Goal: Check status: Check status

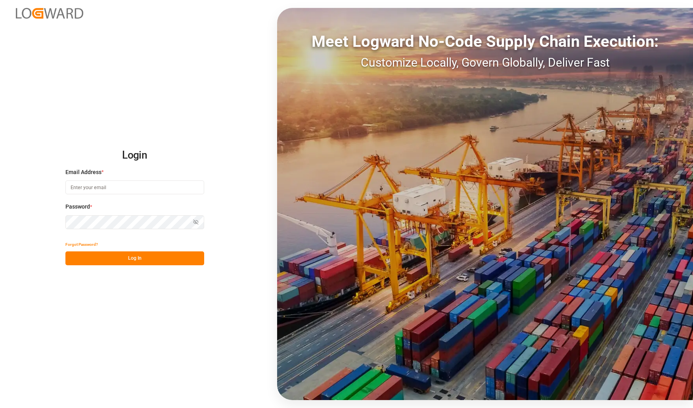
type input "tobias.wagner@melitta.de"
click at [126, 253] on button "Log In" at bounding box center [134, 258] width 139 height 14
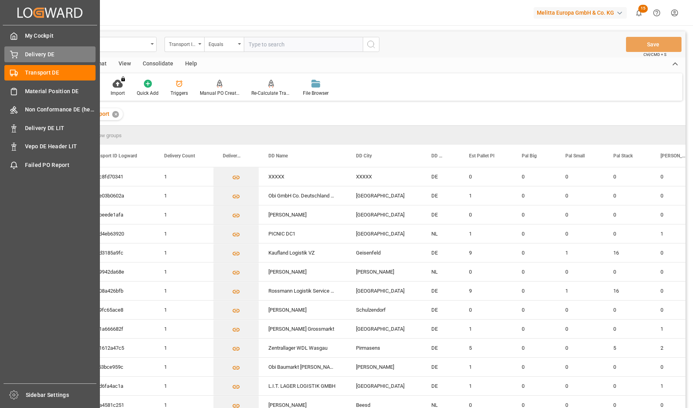
click at [18, 55] on div "Delivery DE Delivery DE" at bounding box center [49, 53] width 91 height 15
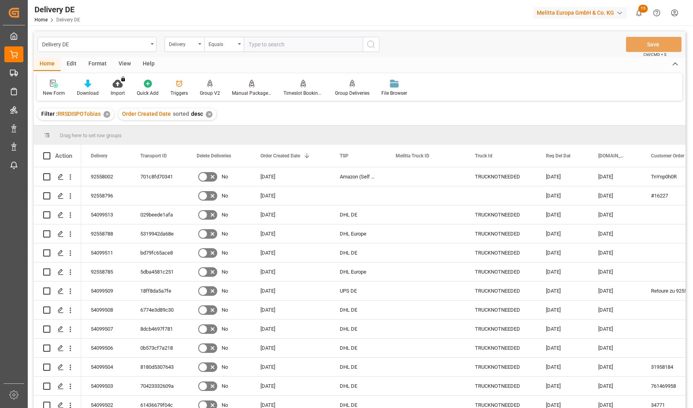
click at [287, 42] on input "text" at bounding box center [303, 44] width 119 height 15
paste input "92558634"
type input "92558634"
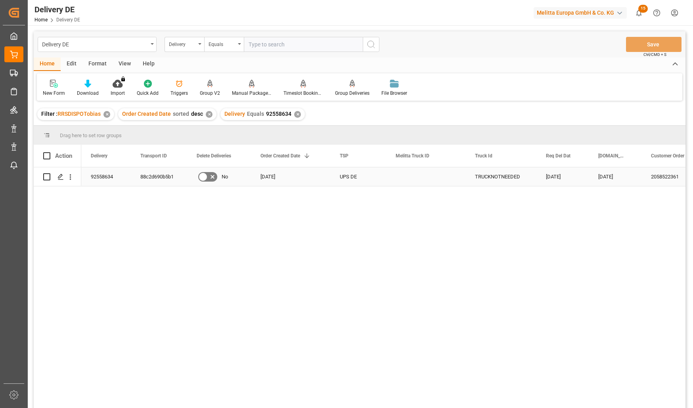
click at [98, 176] on div "92558634" at bounding box center [106, 176] width 50 height 19
drag, startPoint x: 130, startPoint y: 246, endPoint x: 149, endPoint y: 118, distance: 129.6
click at [128, 243] on div "92558634 88c2d690b5b1 No 15.09.2025 UPS DE TRUCKNOTNEEDED 18.09.2025 17.09.2025…" at bounding box center [383, 290] width 604 height 246
click at [276, 46] on input "text" at bounding box center [303, 44] width 119 height 15
paste input "92556820"
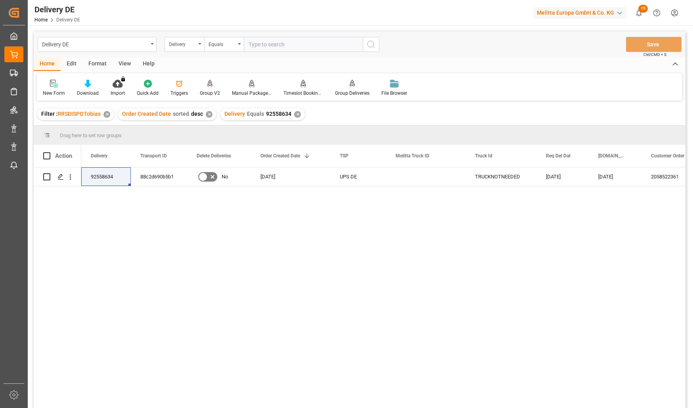
type input "92556820"
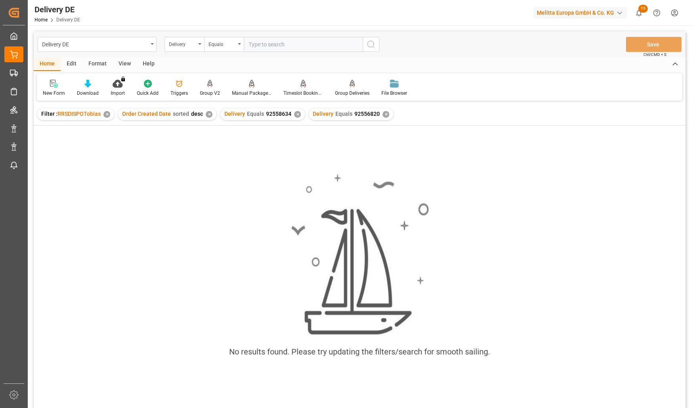
click at [295, 114] on div "✕" at bounding box center [297, 114] width 7 height 7
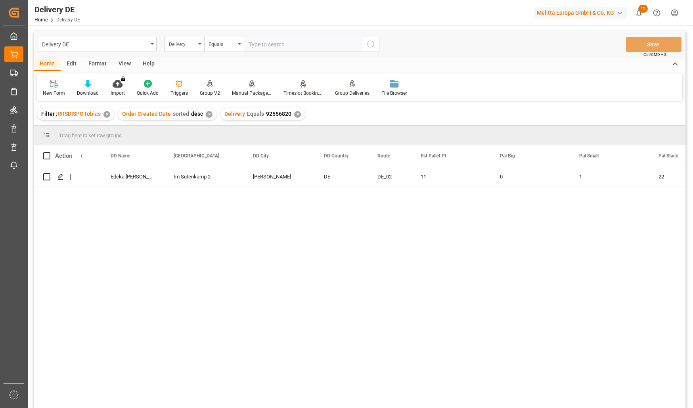
scroll to position [0, 555]
click at [342, 355] on div "92556820 10690344 Edeka Rhein-Ruhr mbH Im Sutenkamp 2 Hamm DE DE_02 11 0 1 22 1…" at bounding box center [383, 290] width 604 height 246
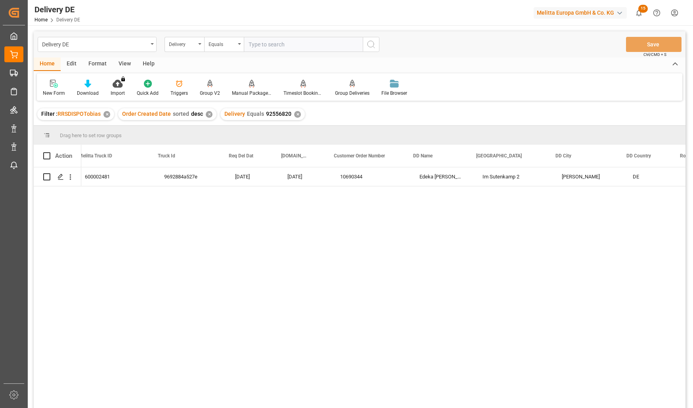
scroll to position [0, 0]
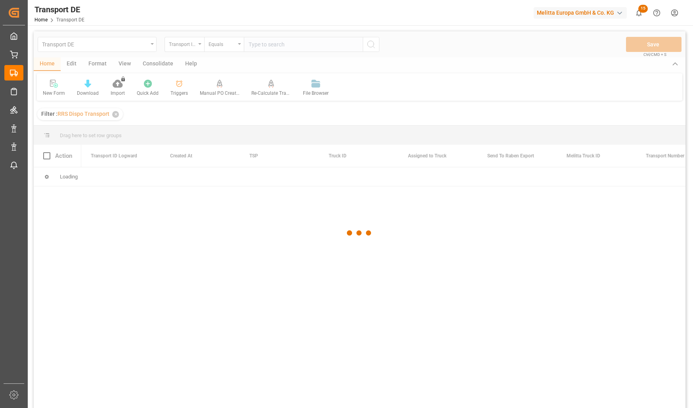
click at [278, 51] on div at bounding box center [360, 232] width 652 height 403
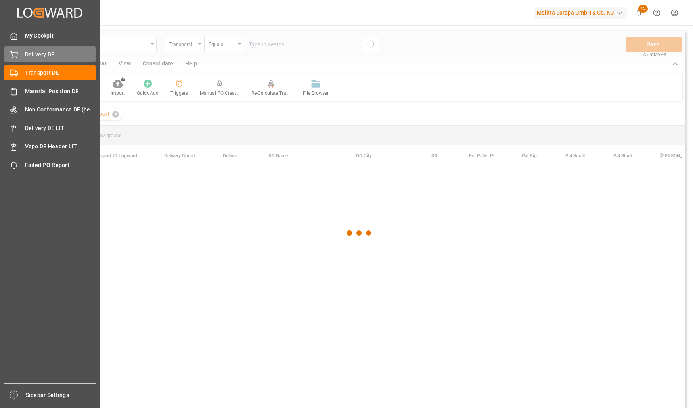
drag, startPoint x: 13, startPoint y: 51, endPoint x: 25, endPoint y: 51, distance: 11.9
click at [13, 52] on icon at bounding box center [14, 55] width 8 height 8
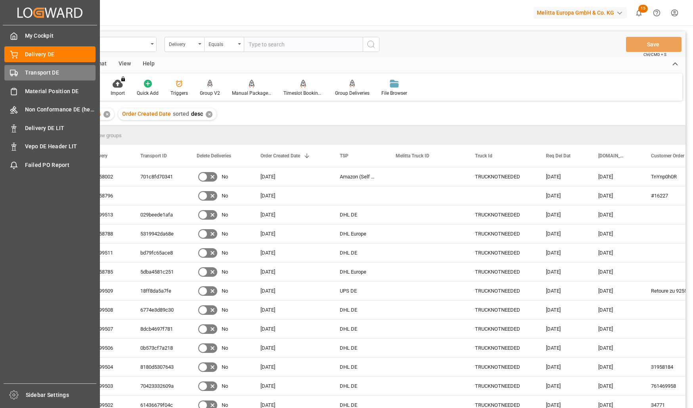
click at [34, 75] on span "Transport DE" at bounding box center [60, 73] width 71 height 8
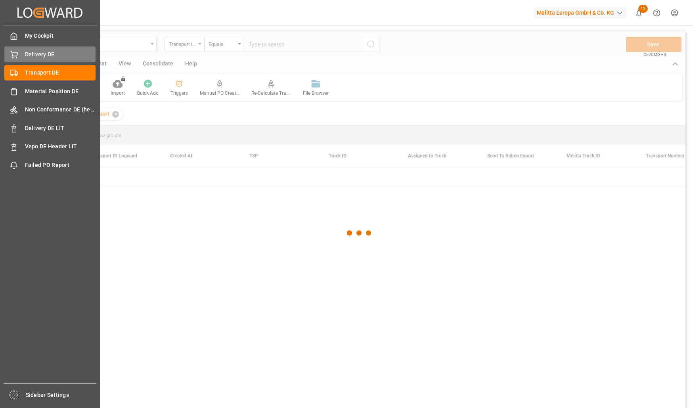
click at [34, 56] on span "Delivery DE" at bounding box center [60, 54] width 71 height 8
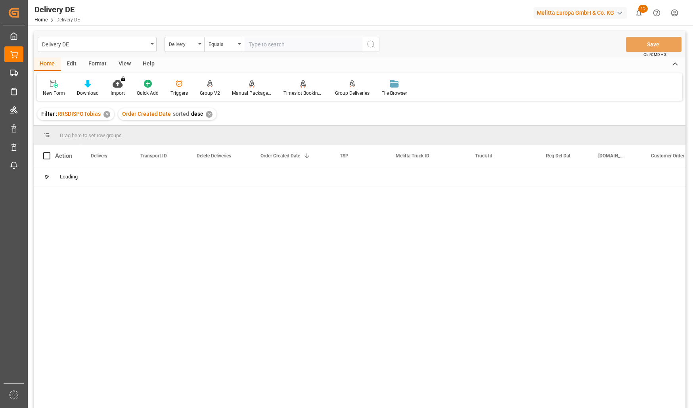
click at [263, 46] on input "text" at bounding box center [303, 44] width 119 height 15
paste input "92557018"
type input "92557018"
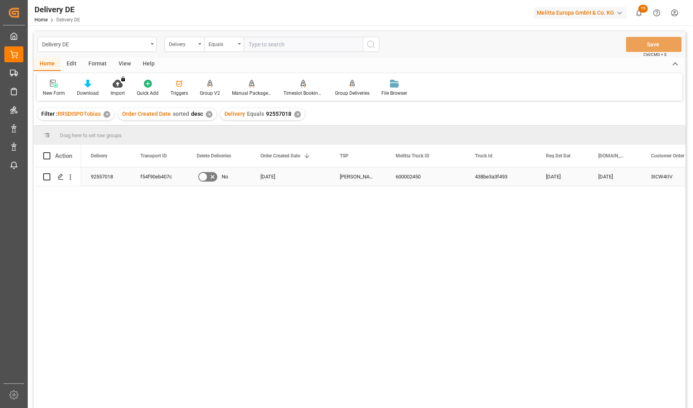
click at [155, 174] on div "f54f90eb407c" at bounding box center [159, 176] width 56 height 19
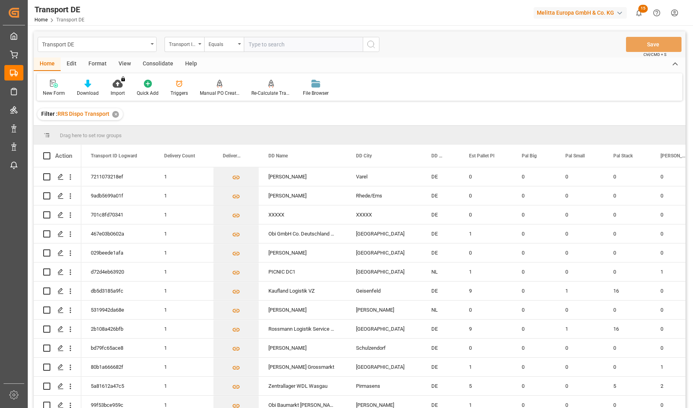
click at [263, 43] on input "text" at bounding box center [303, 44] width 119 height 15
paste input "f54f90eb407c"
type input "f54f90eb407c"
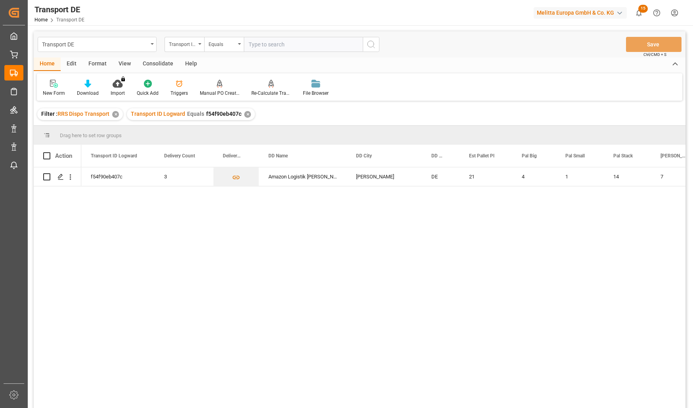
click at [501, 321] on div "f54f90eb407c 3 Amazon Logistik Werne GmbH Werne DE 21 4 1 14 7 3552.806 6000024…" at bounding box center [383, 290] width 604 height 246
click at [70, 176] on icon "open menu" at bounding box center [70, 177] width 8 height 8
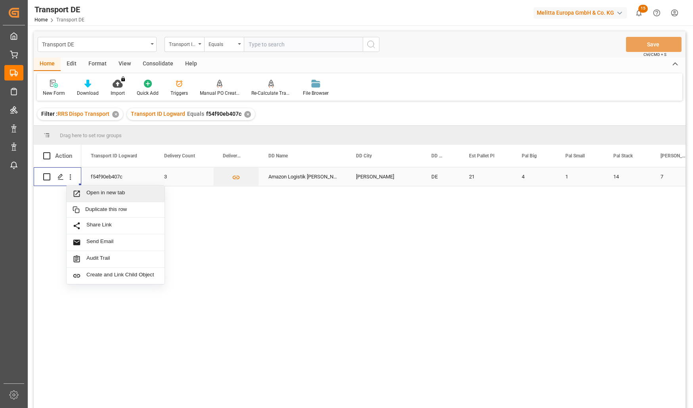
click at [93, 188] on div "Open in new tab" at bounding box center [116, 194] width 98 height 17
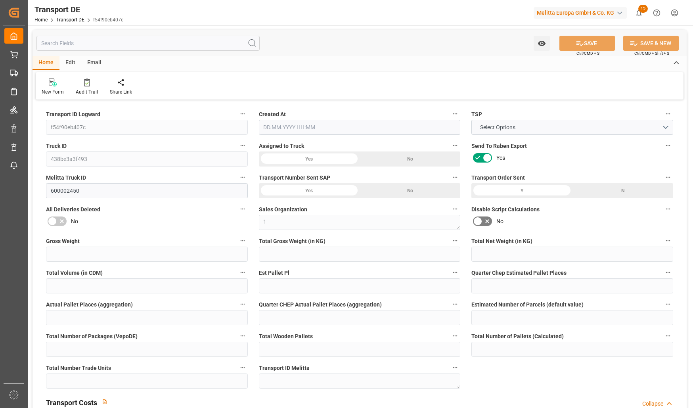
type input "3552.806"
type input "2853.972"
type input "2310.04"
type input "27453.072"
type input "21"
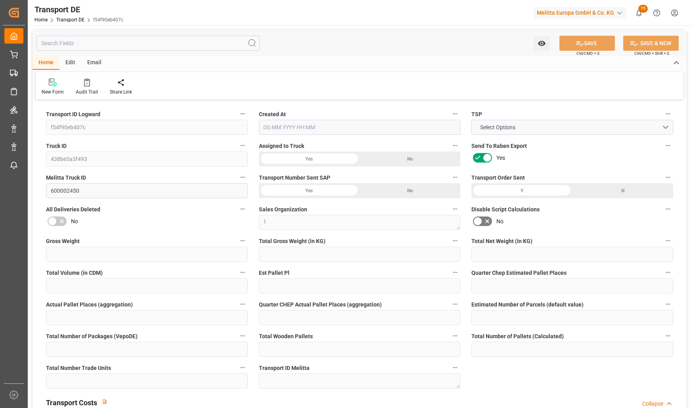
type input "0"
type input "26"
type input "0"
type input "1"
type input "26"
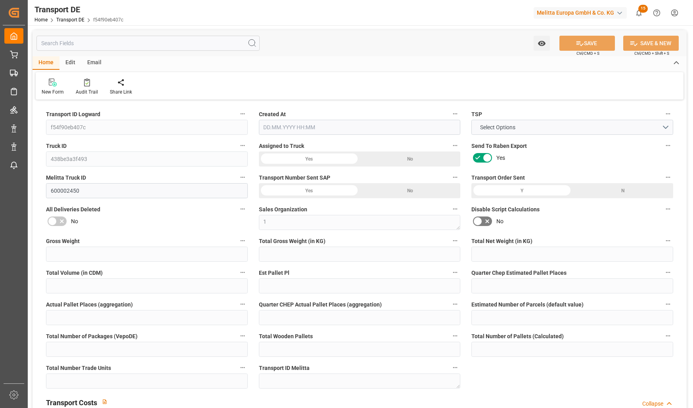
type input "26"
type input "9"
type input "1275"
type input "0"
type input "277.55"
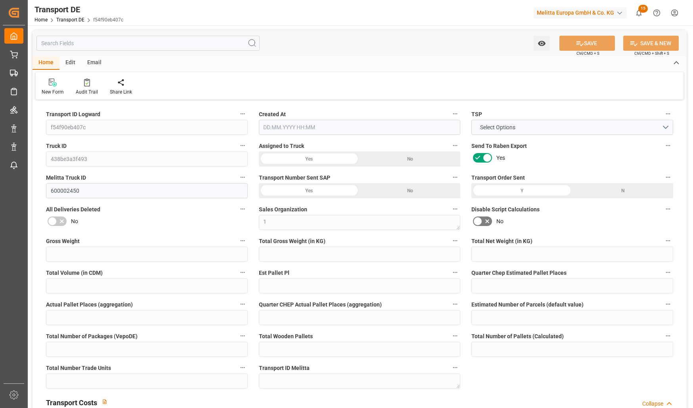
type input "569.24"
type input "277.55"
type input "59"
type input "14"
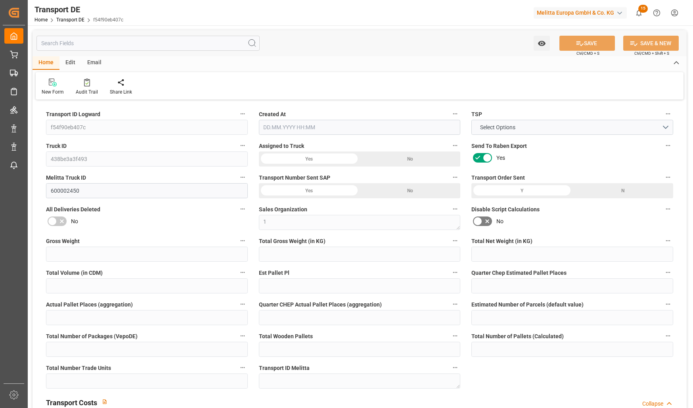
type input "12"
type input "0"
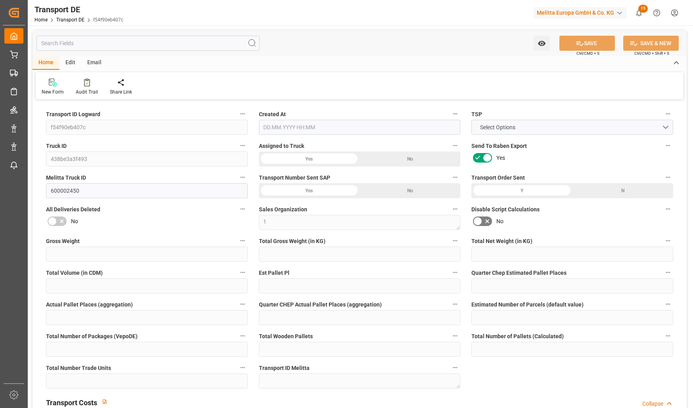
type input "0"
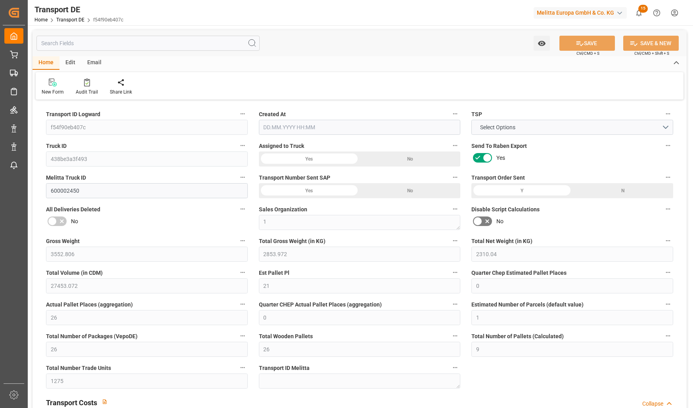
type input "0"
type input "2853.972"
type input "21"
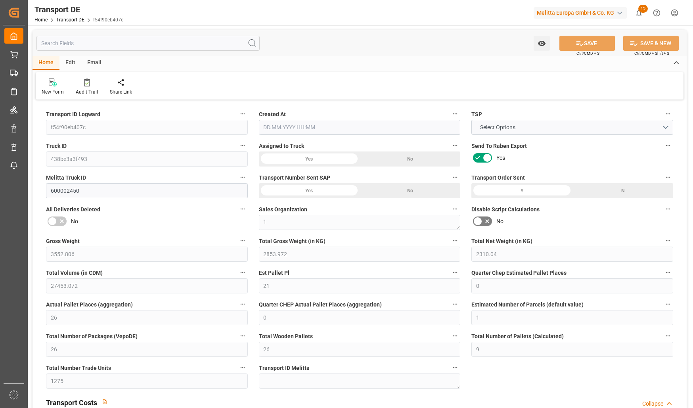
type input "100"
type input "4"
type input "1"
type input "14"
type input "0"
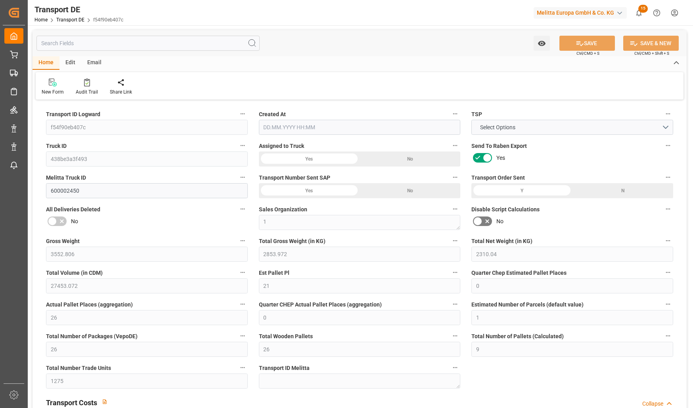
type input "0"
type input "3"
type input "7"
type input "0"
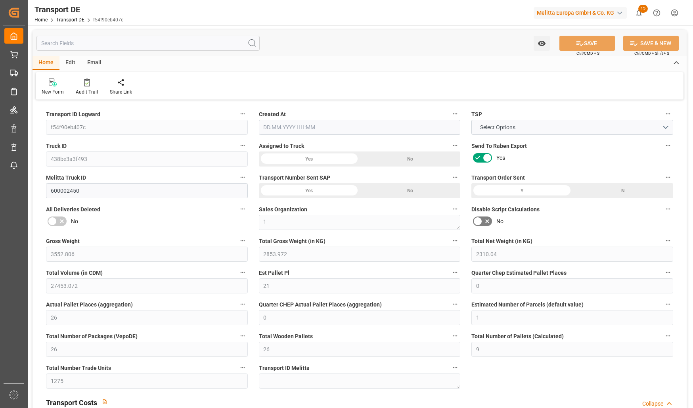
type input "1855"
type input "846.79"
type input "277.55"
type input "10.09.2025 09:13"
type input "12.09.2025"
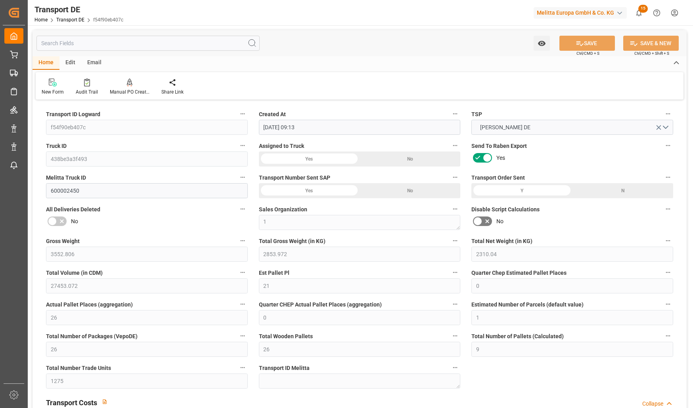
type input "[DATE]"
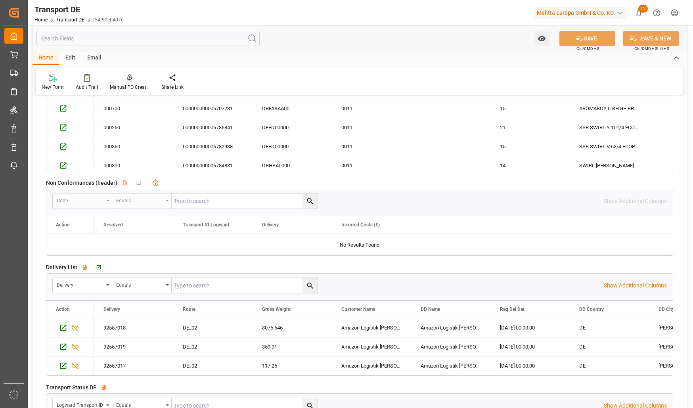
scroll to position [1427, 0]
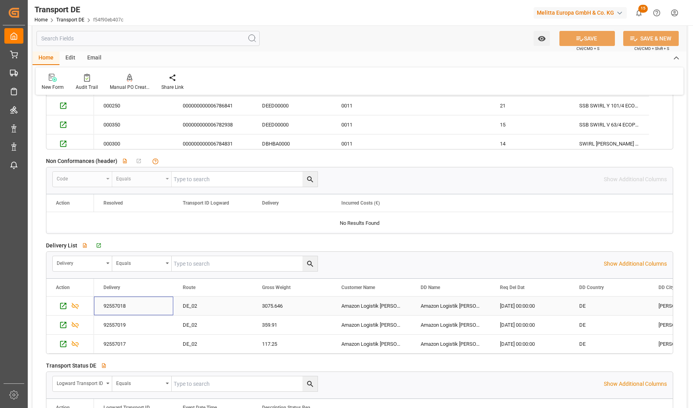
click at [115, 304] on div "92557018" at bounding box center [133, 306] width 79 height 19
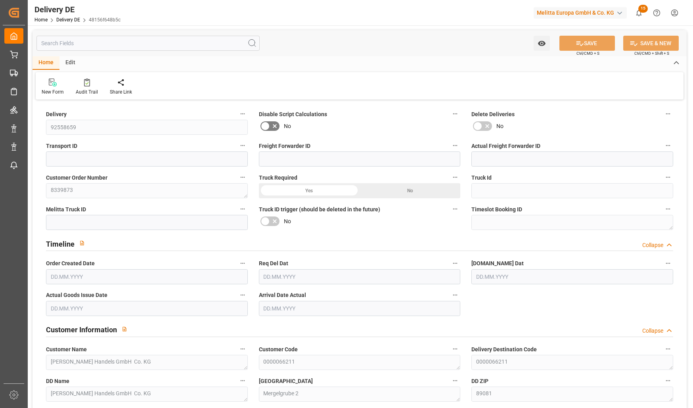
type input "0"
type input "37"
type input "2495.042"
type input "5586.24"
type input "57293.06"
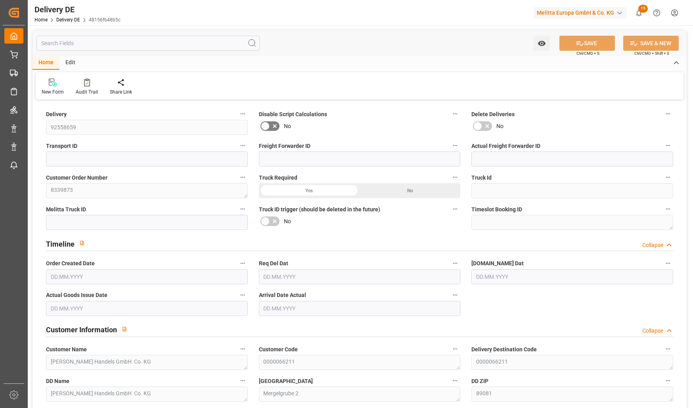
type input "[DATE]"
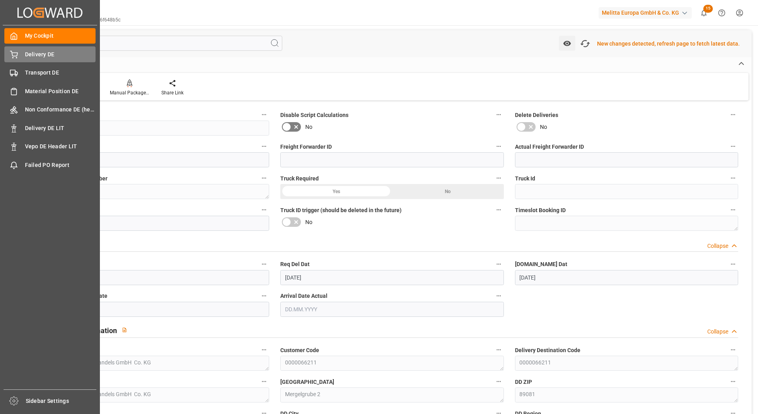
click at [28, 52] on span "Delivery DE" at bounding box center [60, 54] width 71 height 8
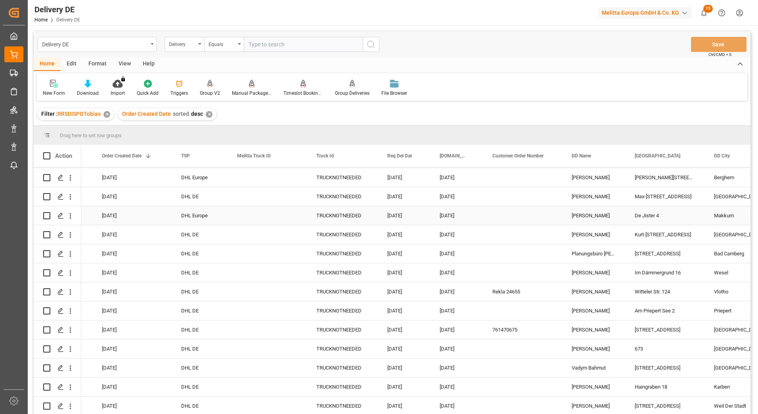
scroll to position [476, 0]
click at [264, 50] on input "text" at bounding box center [303, 44] width 119 height 15
type input "92558659"
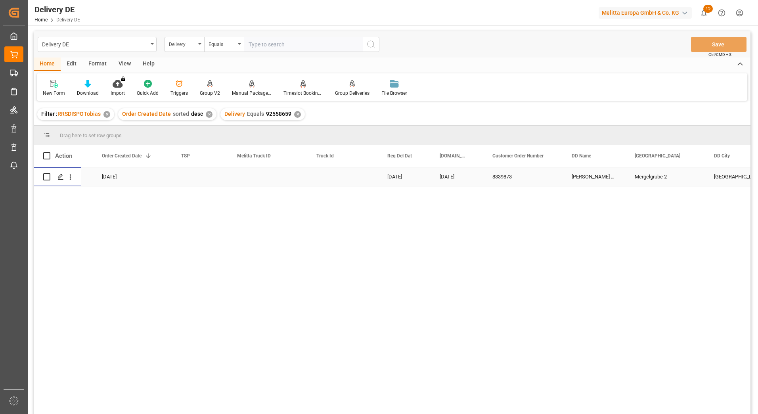
click at [46, 177] on input "Press Space to toggle row selection (unchecked)" at bounding box center [46, 176] width 7 height 7
checkbox input "true"
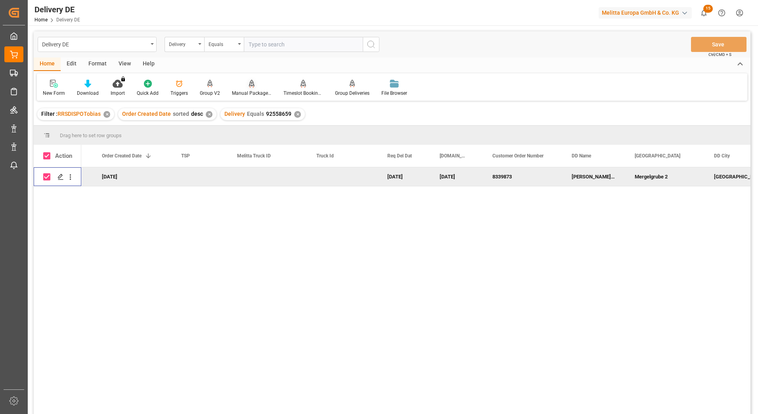
click at [249, 84] on icon at bounding box center [252, 83] width 6 height 7
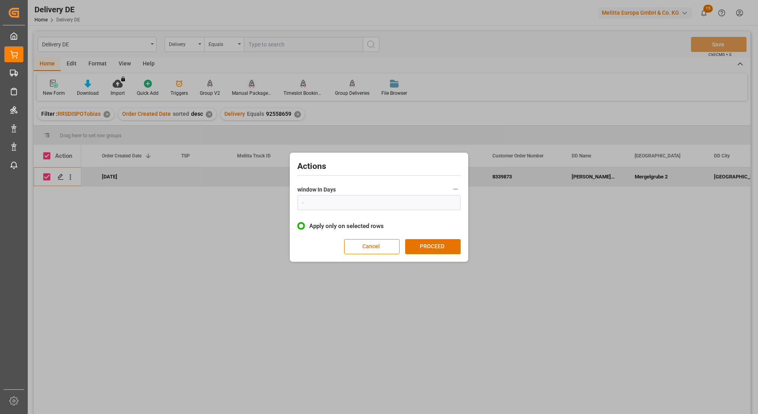
type input "1"
click at [430, 243] on button "PROCEED" at bounding box center [433, 246] width 56 height 15
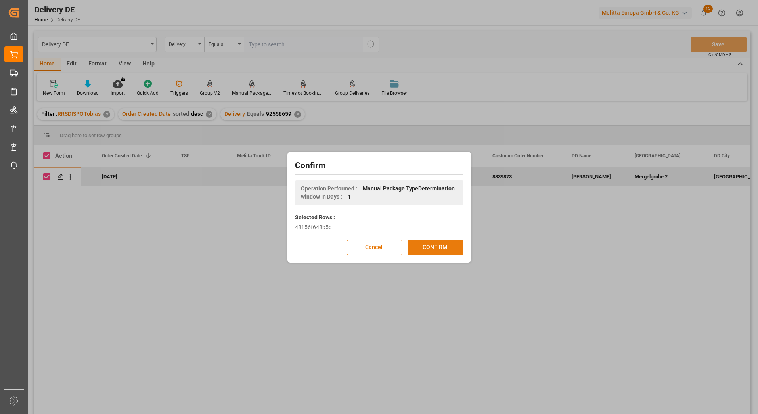
click at [438, 247] on button "CONFIRM" at bounding box center [436, 247] width 56 height 15
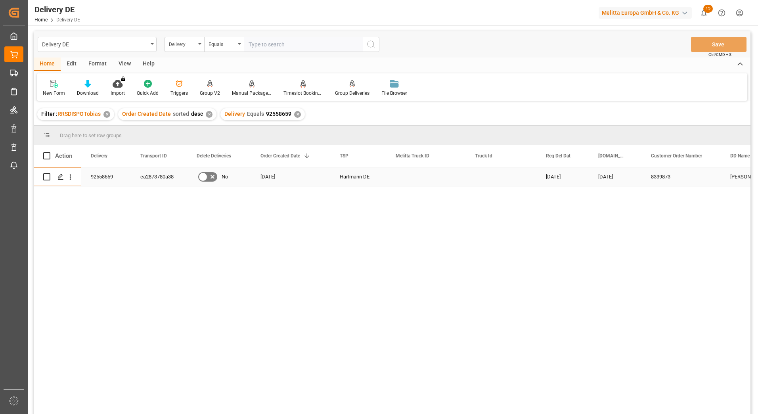
click at [98, 178] on div "92558659" at bounding box center [106, 176] width 50 height 19
click at [285, 360] on div "22.09.2025 18.09.2025 8339873 Mueller Handels GmbH Co. KG Mergelgrube 2 Hartman…" at bounding box center [415, 293] width 669 height 252
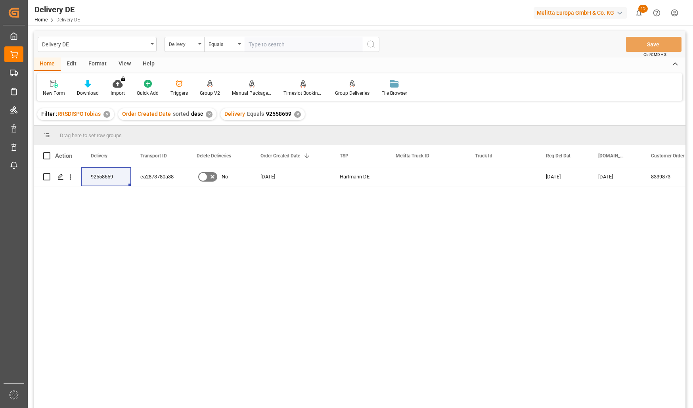
click at [262, 45] on input "text" at bounding box center [303, 44] width 119 height 15
paste input "92555686"
type input "92555686"
click at [372, 43] on icon "search button" at bounding box center [371, 45] width 10 height 10
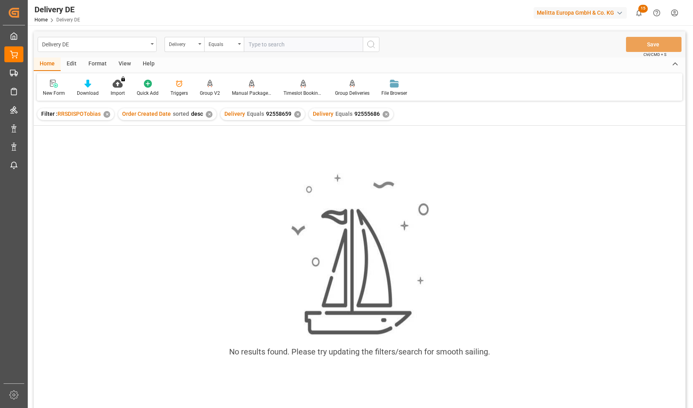
click at [297, 113] on div "✕" at bounding box center [297, 114] width 7 height 7
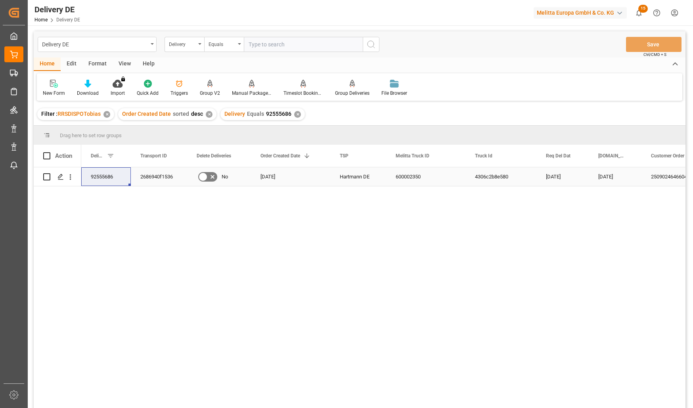
click at [154, 176] on div "2686940f1536" at bounding box center [159, 176] width 56 height 19
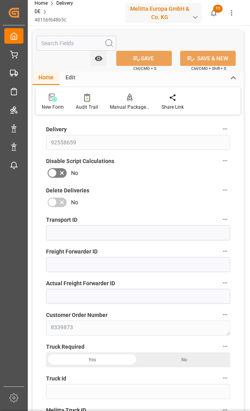
type input "0"
type input "37"
type input "2495.042"
type input "5586.24"
type input "57293.06"
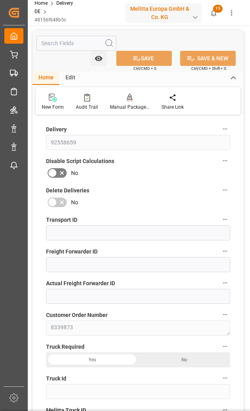
type input "15.09.2025"
type input "22.09.2025"
type input "18.09.2025"
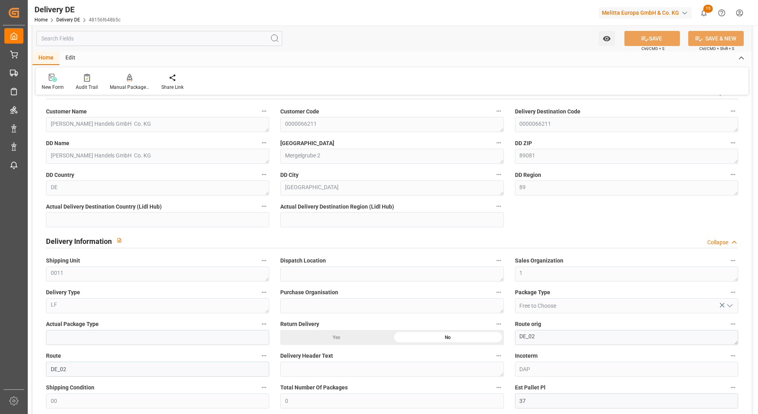
scroll to position [396, 0]
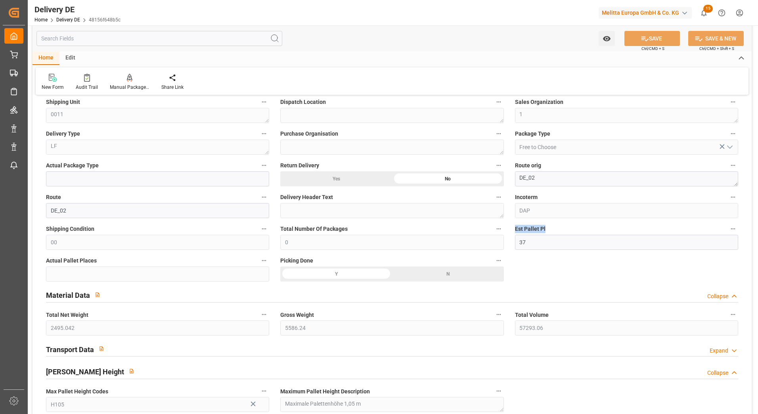
drag, startPoint x: 566, startPoint y: 225, endPoint x: 510, endPoint y: 225, distance: 55.9
click at [249, 225] on div "Est Pallet Pl 37" at bounding box center [626, 237] width 234 height 32
drag, startPoint x: 510, startPoint y: 225, endPoint x: 546, endPoint y: 242, distance: 40.1
click at [249, 242] on input "37" at bounding box center [626, 242] width 223 height 15
drag, startPoint x: 546, startPoint y: 242, endPoint x: 515, endPoint y: 238, distance: 31.6
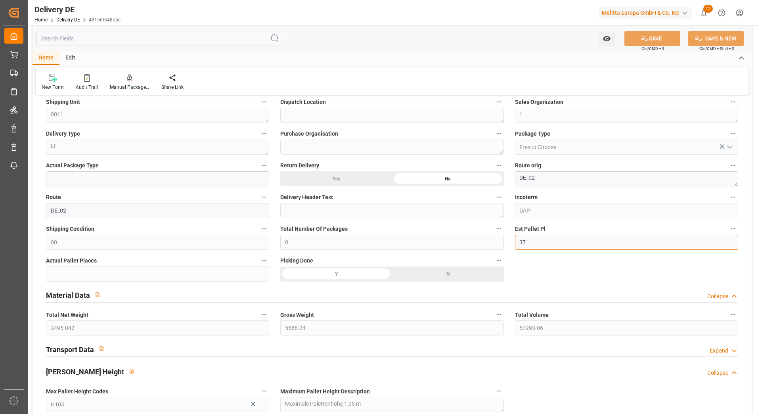
click at [249, 238] on input "37" at bounding box center [626, 242] width 223 height 15
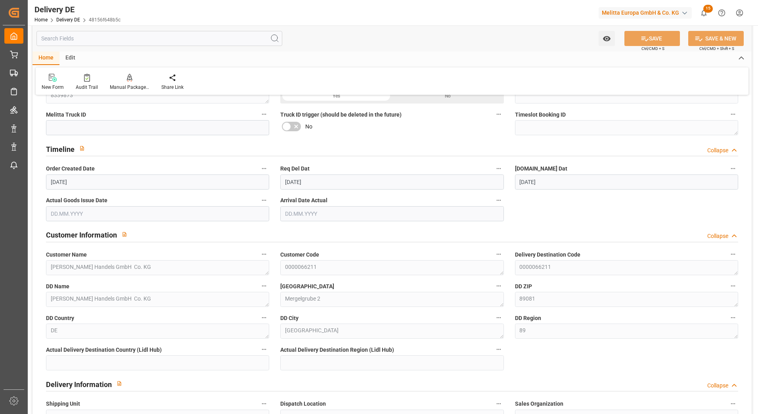
scroll to position [0, 0]
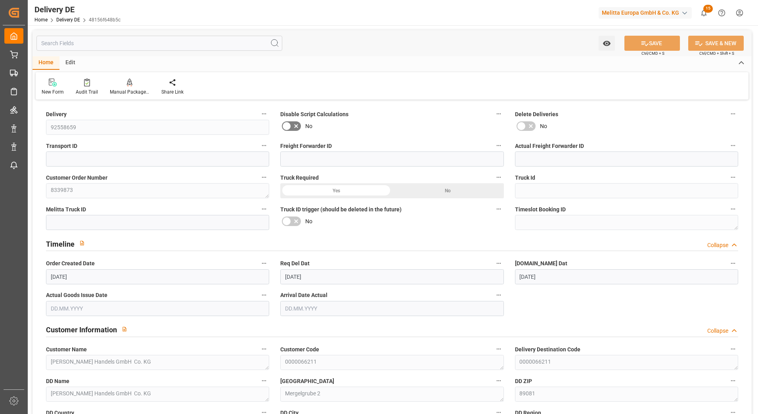
click at [45, 127] on div "Delivery 92558659" at bounding box center [157, 122] width 234 height 32
click at [135, 235] on div "Timeline Collapse" at bounding box center [391, 244] width 703 height 23
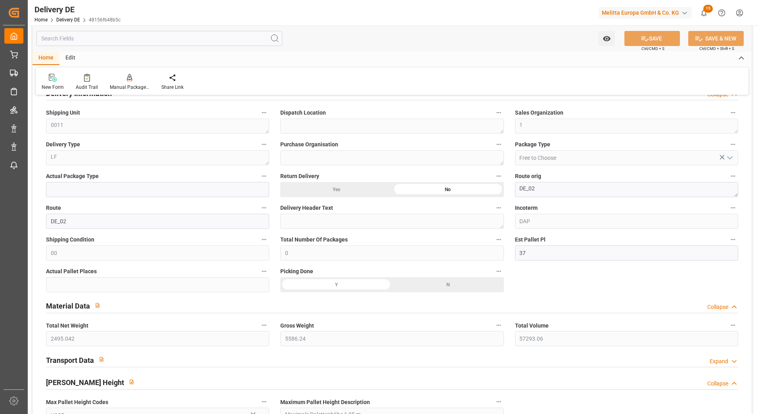
scroll to position [476, 0]
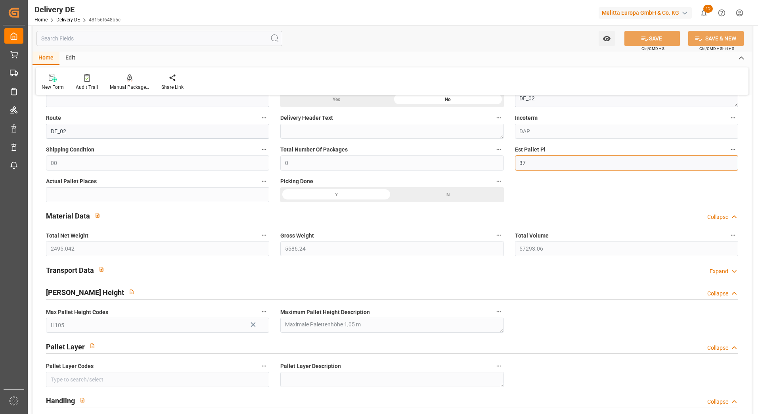
drag, startPoint x: 534, startPoint y: 166, endPoint x: 505, endPoint y: 160, distance: 30.3
drag, startPoint x: 540, startPoint y: 164, endPoint x: 509, endPoint y: 161, distance: 30.7
click at [249, 161] on div "Est Pallet Pl 33" at bounding box center [626, 158] width 234 height 32
type input "33"
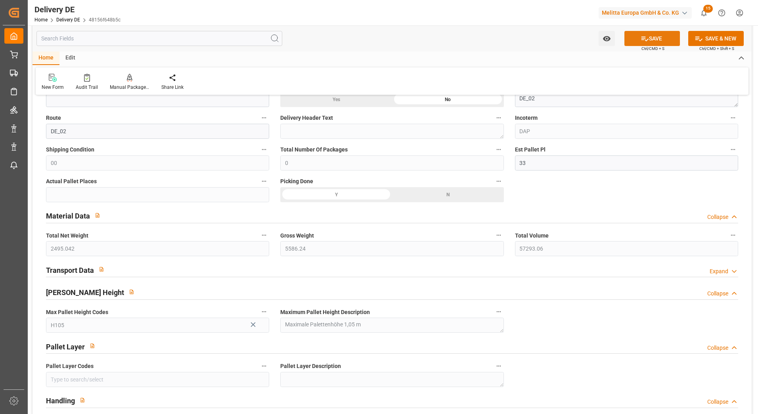
click at [249, 40] on button "SAVE" at bounding box center [652, 38] width 56 height 15
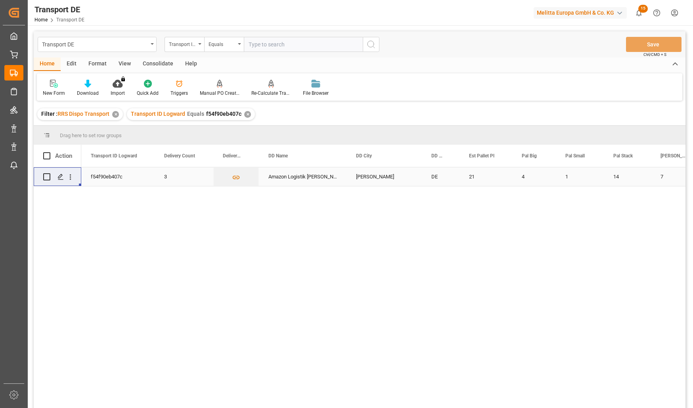
click at [291, 42] on input "text" at bounding box center [303, 44] width 119 height 15
type input "607881107f8b"
click at [370, 44] on icon "search button" at bounding box center [371, 45] width 10 height 10
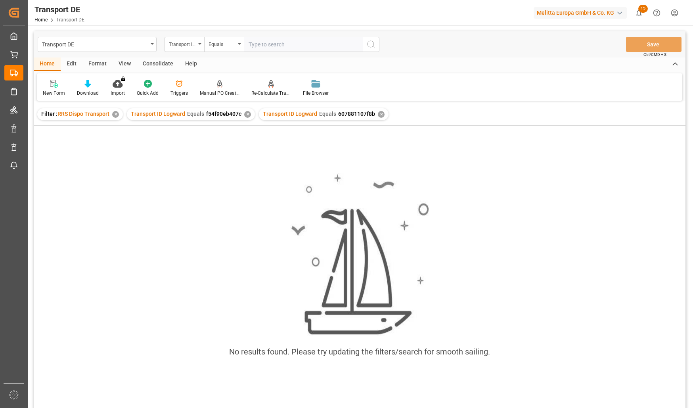
click at [247, 114] on div "✕" at bounding box center [247, 114] width 7 height 7
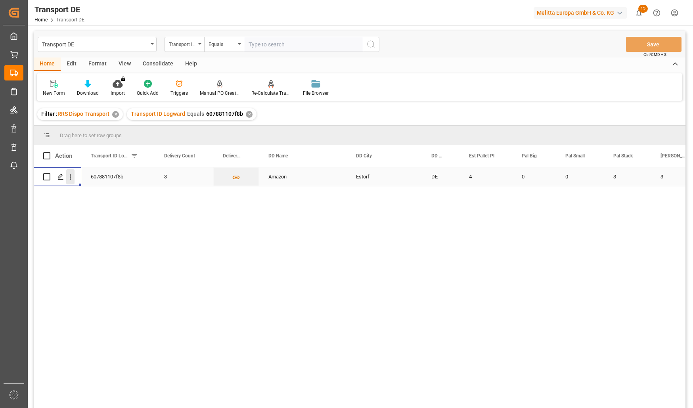
click at [72, 175] on icon "open menu" at bounding box center [70, 177] width 8 height 8
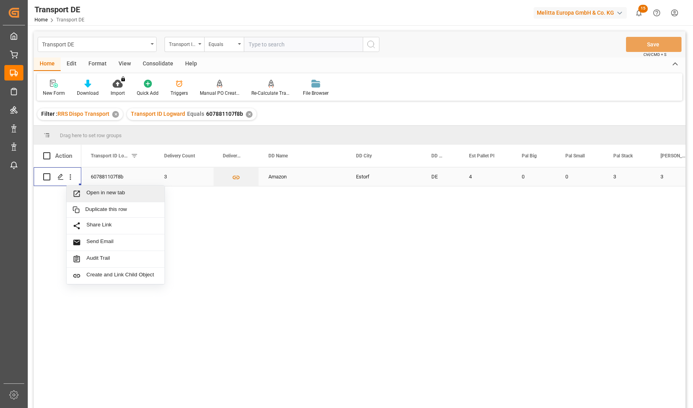
click at [99, 190] on span "Open in new tab" at bounding box center [122, 194] width 72 height 8
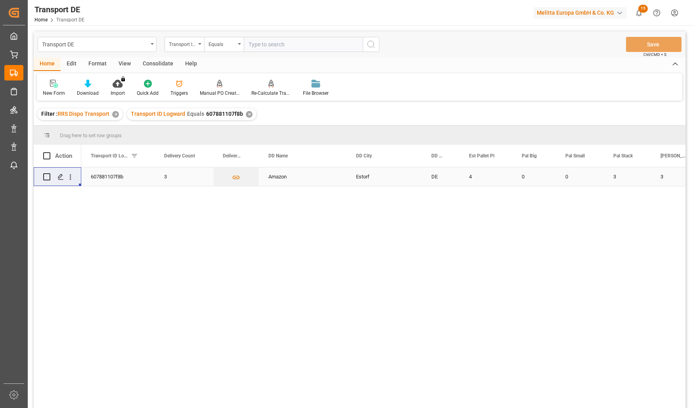
click at [274, 46] on input "text" at bounding box center [303, 44] width 119 height 15
paste input "caa30babb57f"
type input "caa30babb57f"
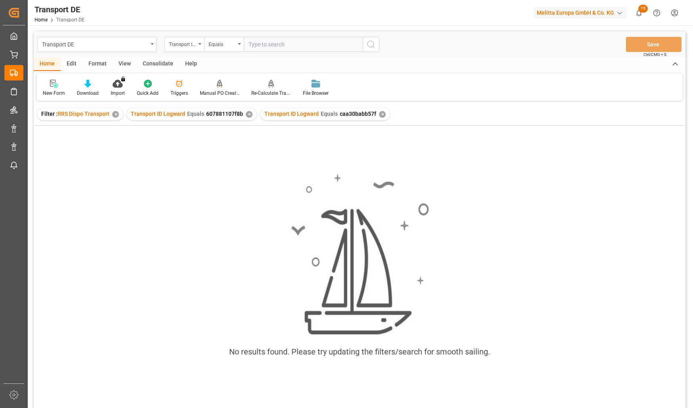
click at [248, 115] on div "✕" at bounding box center [249, 114] width 7 height 7
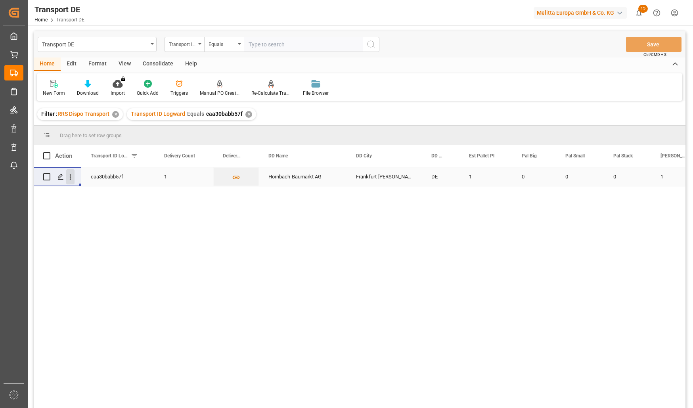
click at [69, 177] on icon "open menu" at bounding box center [70, 177] width 8 height 8
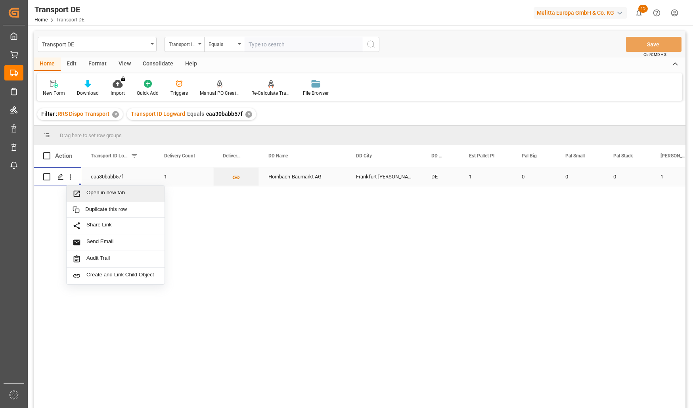
click at [94, 190] on span "Open in new tab" at bounding box center [122, 194] width 72 height 8
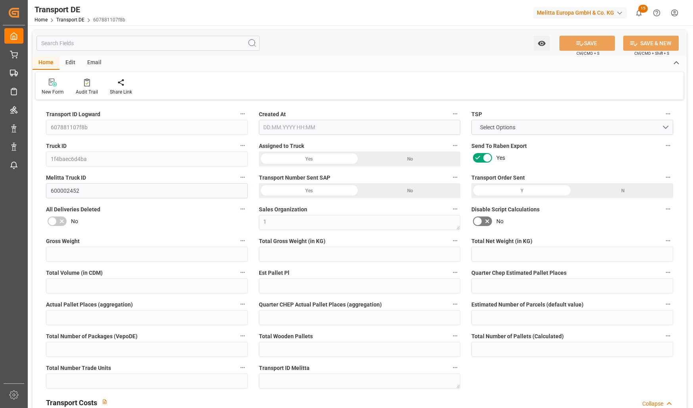
type input "479.215"
type input "322.054"
type input "245.59"
type input "3972.442"
type input "4"
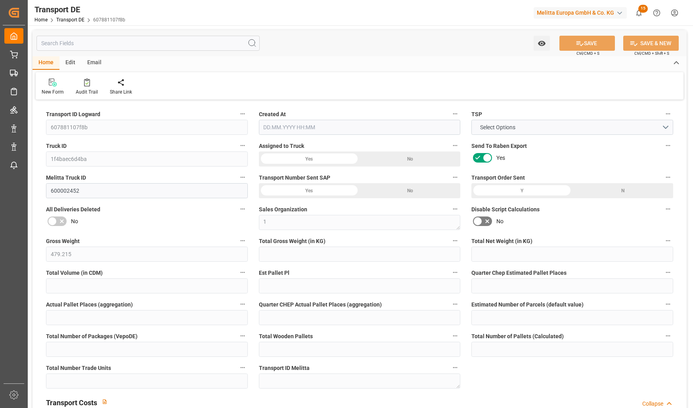
type input "0"
type input "3.75"
type input "0"
type input "1"
type input "5"
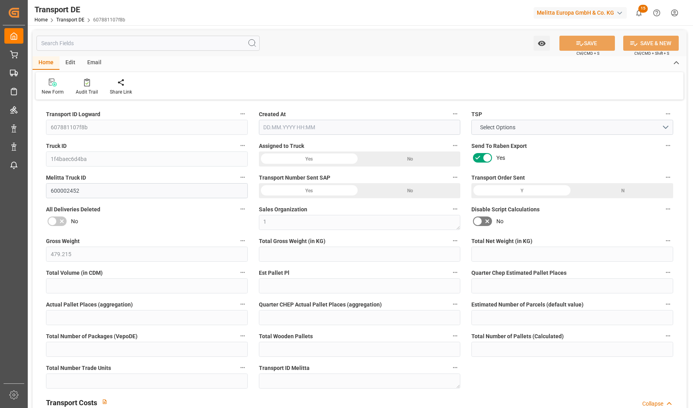
type input "6"
type input "0"
type input "374"
type input "0"
type input "150.02"
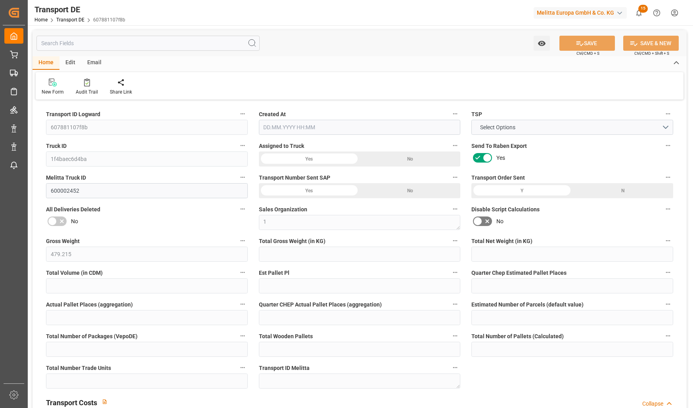
type input "119.586"
type input "150.02"
type input "31"
type input "0"
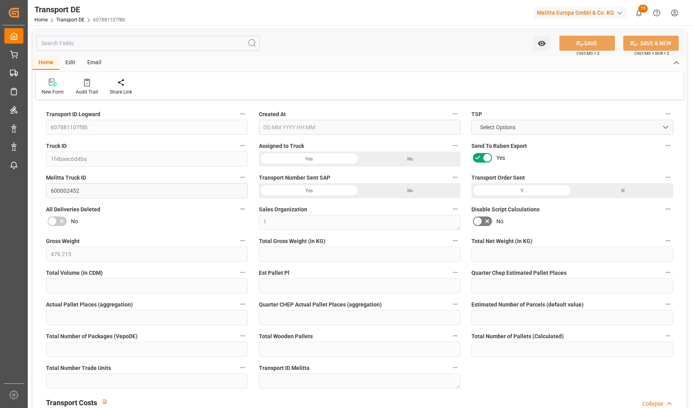
type input "5"
type input "0"
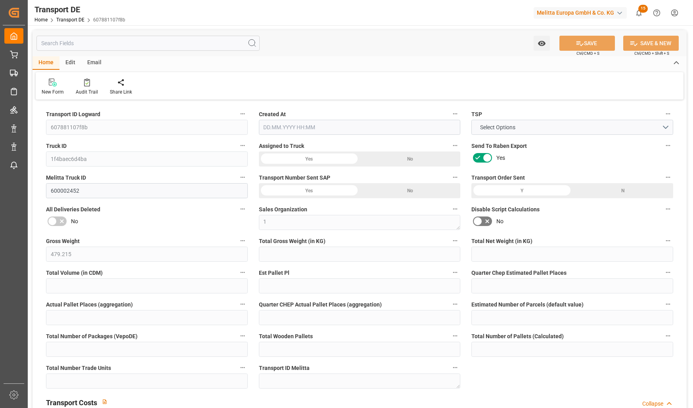
type input "0"
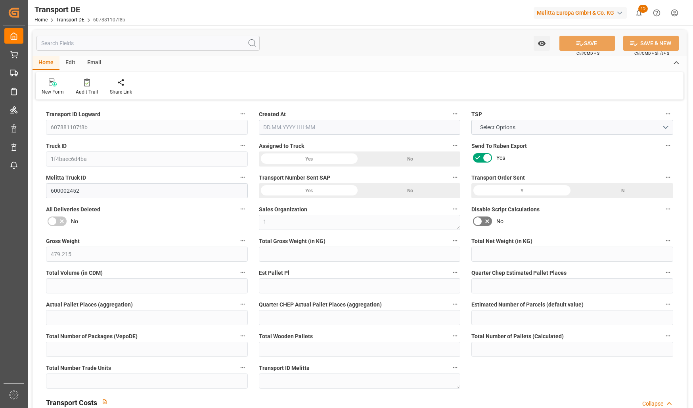
type input "0"
type input "322.054"
type input "4710.8598"
type input "21"
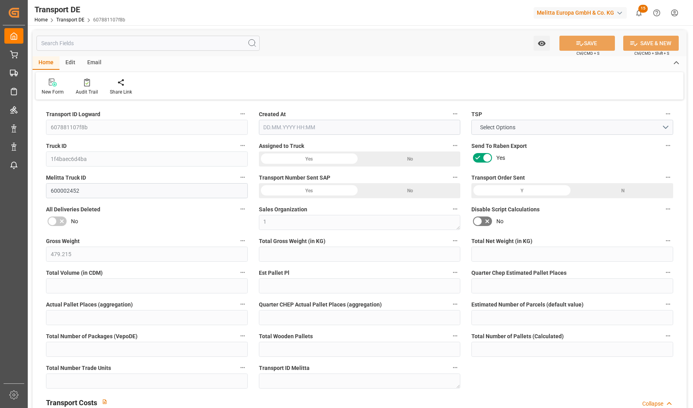
type input "35"
type input "0"
type input "3"
type input "0"
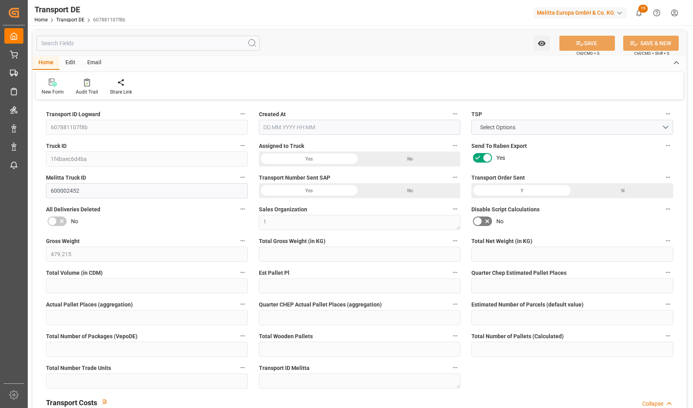
type input "0"
type input "3"
type input "0"
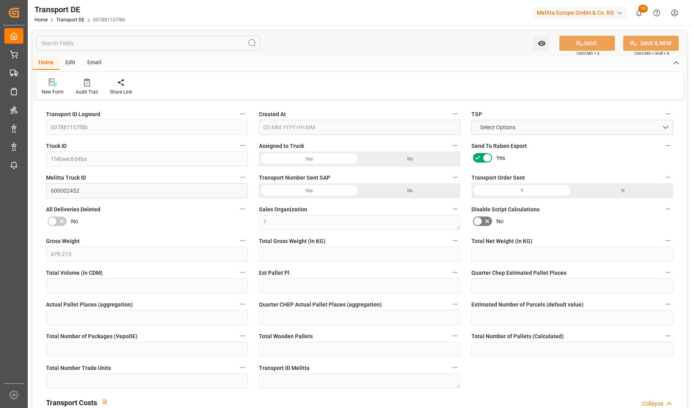
type input "374"
type input "269.606"
type input "150.02"
type input "10.09.2025 09:12"
type input "[DATE]"
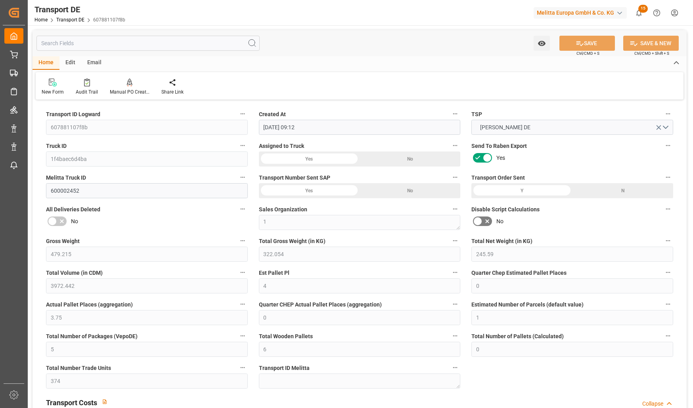
type input "[DATE]"
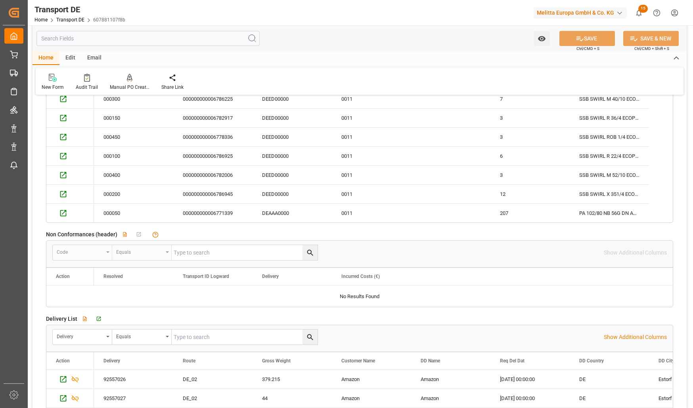
scroll to position [1507, 0]
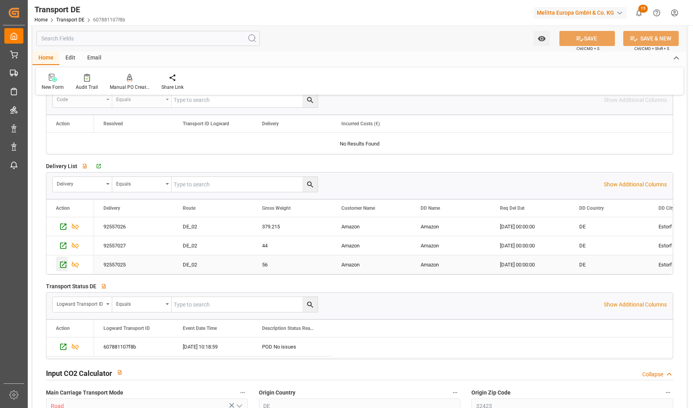
click at [63, 263] on icon "Press SPACE to select this row." at bounding box center [63, 264] width 8 height 8
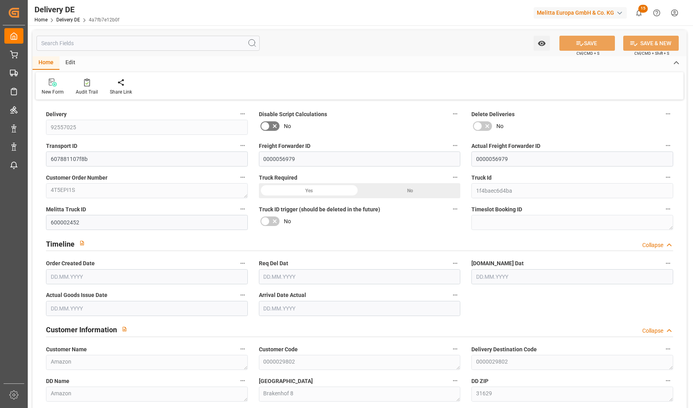
type input "1"
type input "23.805"
type input "56"
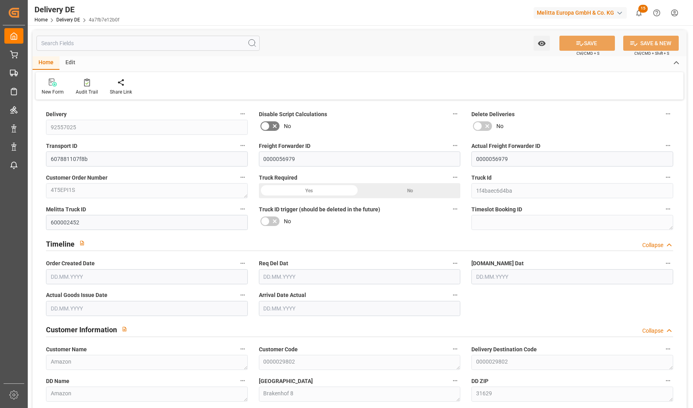
type input "340.732"
type input "[DATE]"
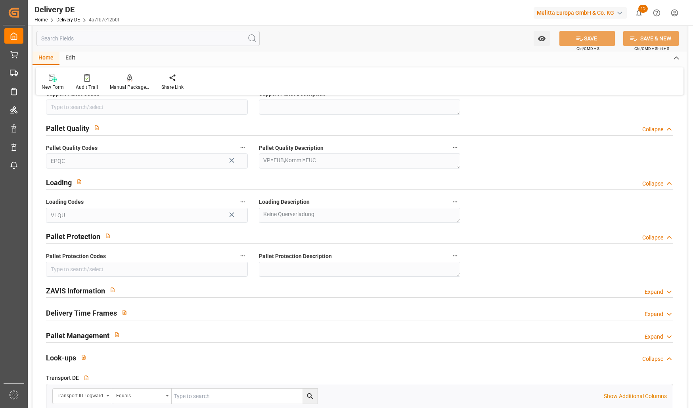
scroll to position [1031, 0]
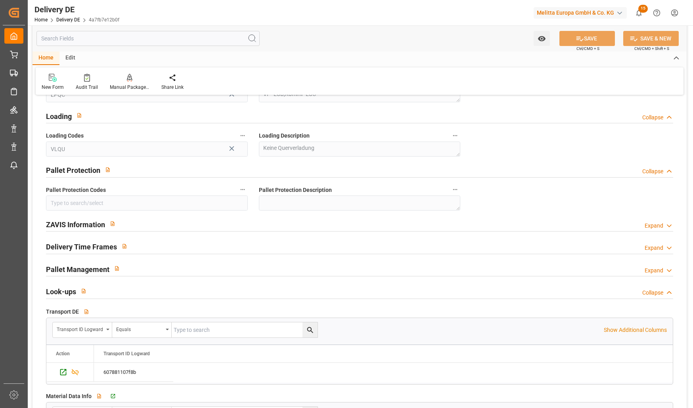
click at [656, 224] on div "Expand" at bounding box center [654, 226] width 19 height 8
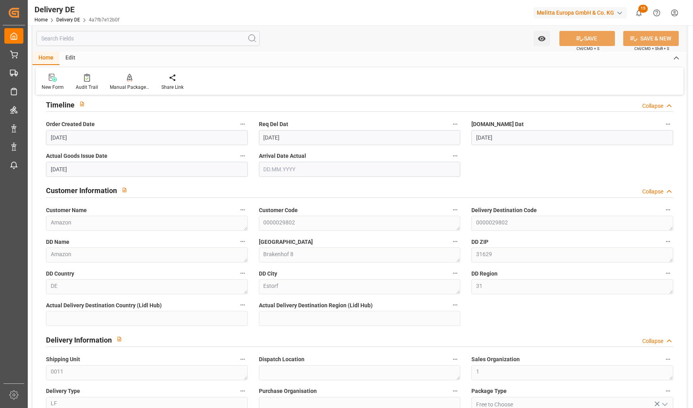
scroll to position [0, 0]
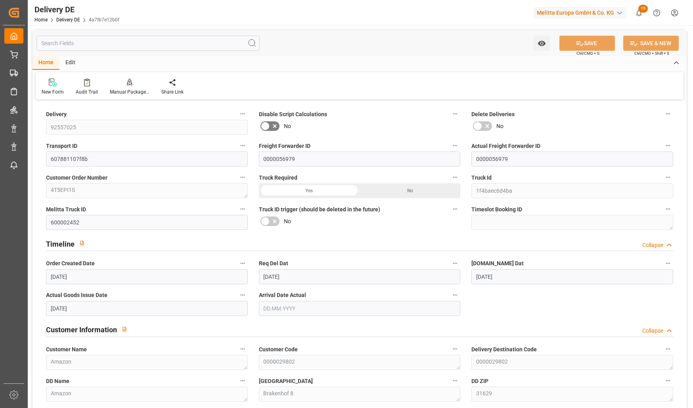
click at [23, 188] on div "Created by potrace 1.15, written by Peter Selinger 2001-2017 Created by potrace…" at bounding box center [346, 204] width 693 height 408
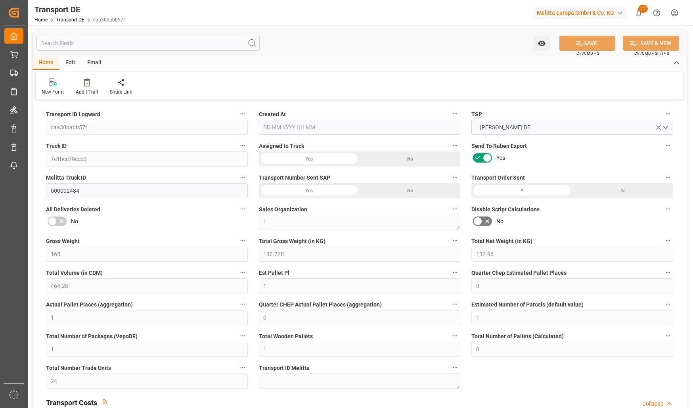
type input "165"
type input "133.728"
type input "132.96"
type input "464.28"
type input "1"
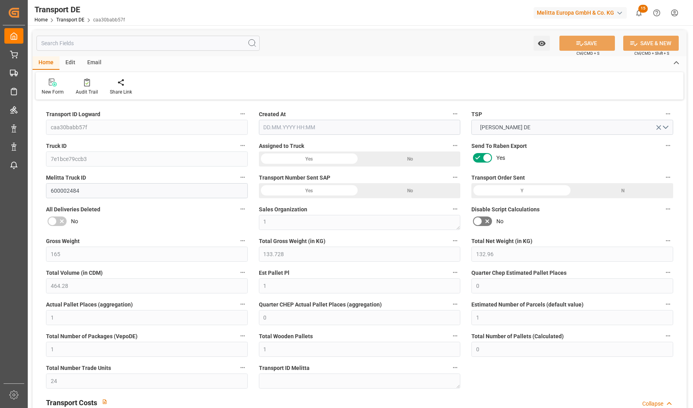
type input "0"
type input "1"
type input "0"
type input "1"
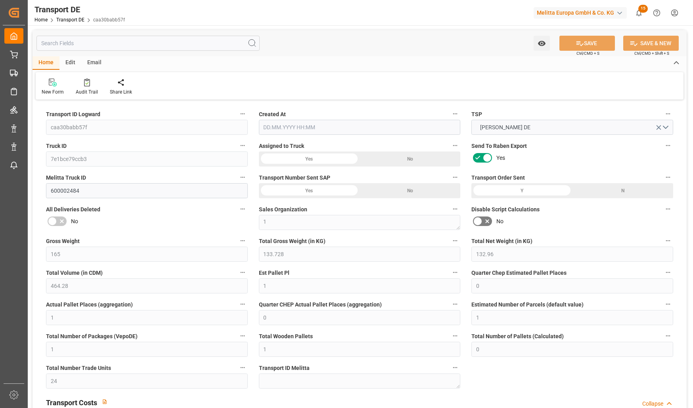
type input "1"
type input "0"
type input "24"
type input "0"
type input "50.91"
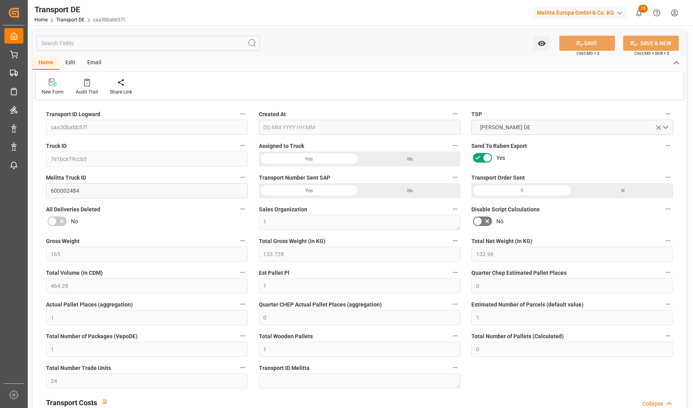
type input "27.449"
type input "50.91"
type input "60"
type input "0"
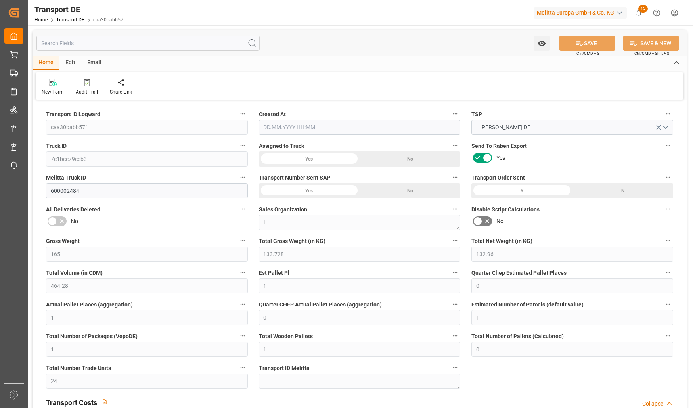
type input "1"
type input "0"
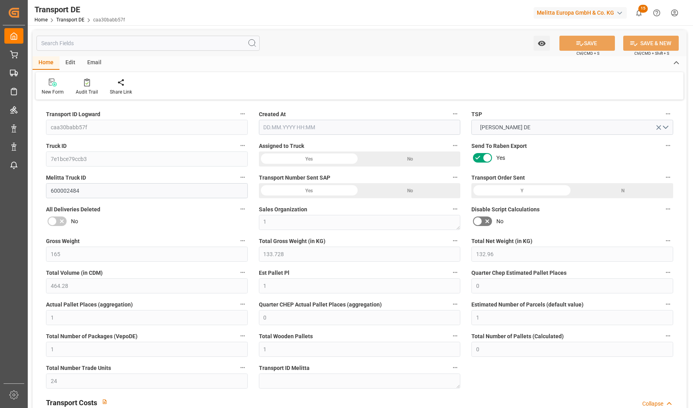
type input "0"
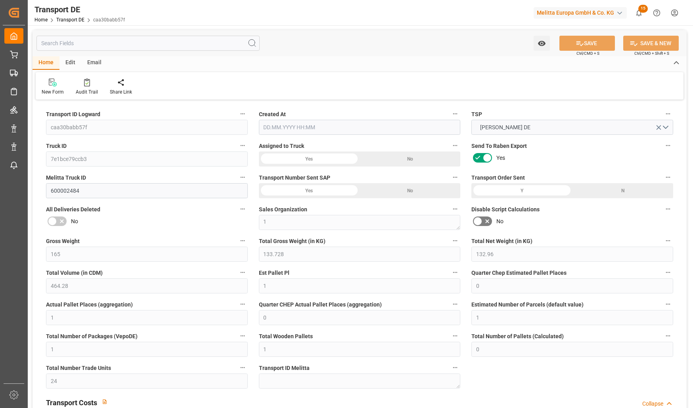
type input "0"
type input "133.728"
type input "4710.8598"
type input "21"
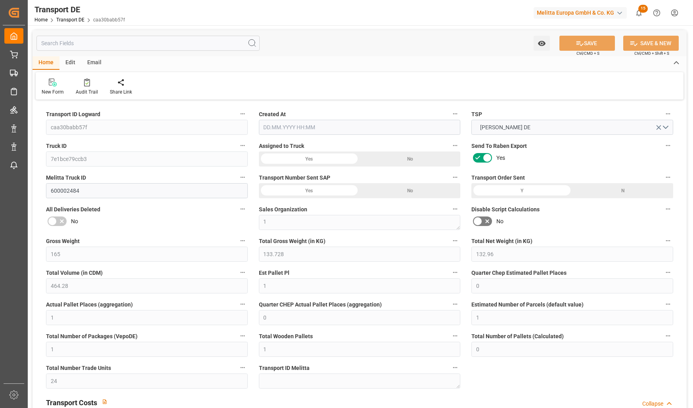
type input "35"
type input "0"
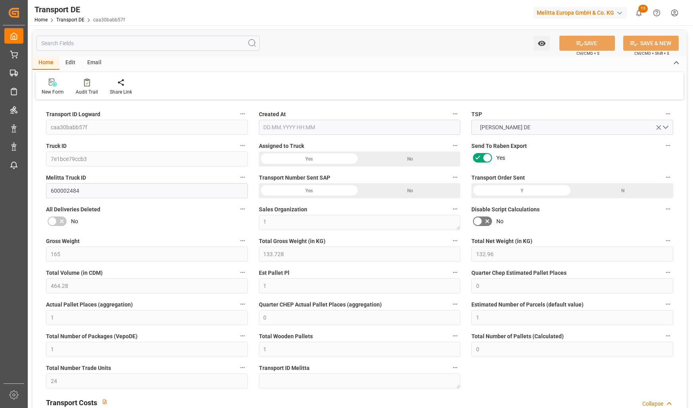
type input "0"
type input "1"
type input "0"
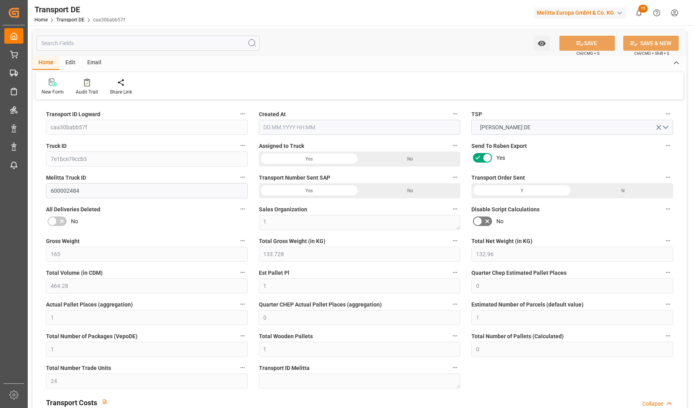
type input "24"
type input "78.359"
type input "50.91"
type input "09.09.2025 21:01"
type input "[DATE]"
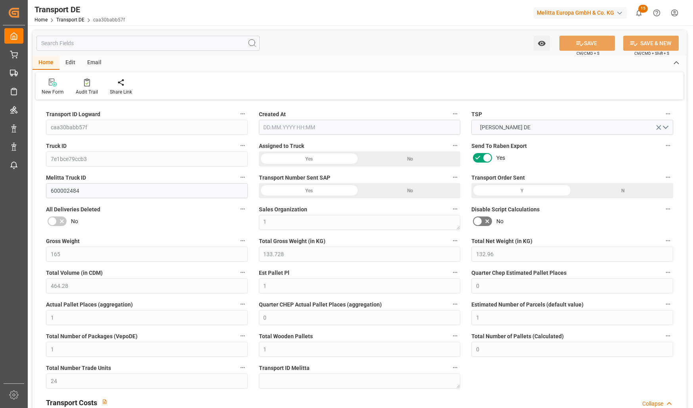
type input "[DATE]"
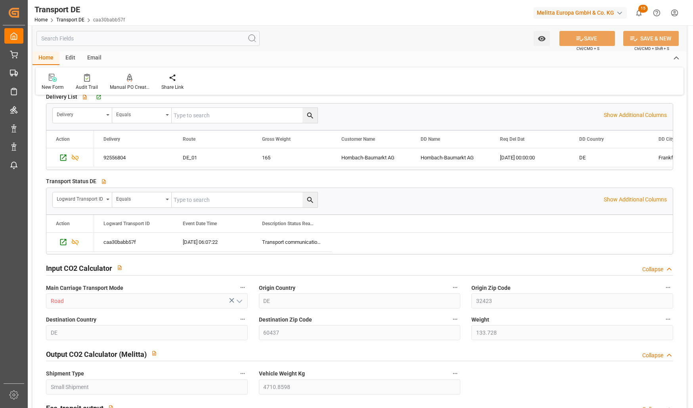
scroll to position [1427, 0]
click at [65, 158] on icon "Press SPACE to select this row." at bounding box center [63, 158] width 8 height 8
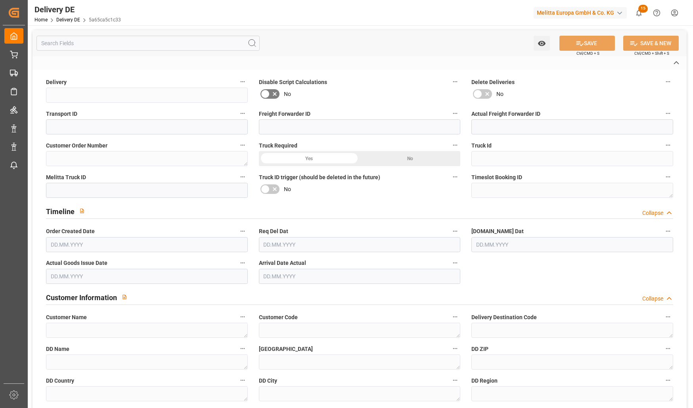
type input "92556804"
type input "caa30babb57f"
type input "0000056979"
type textarea "6130419085"
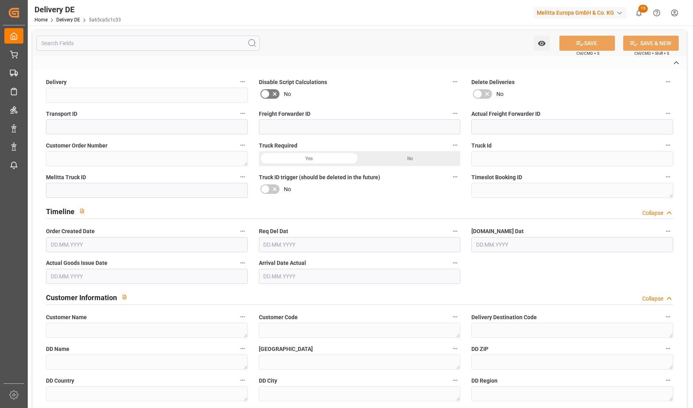
type input "7e1bce79ccb3"
type input "600002484"
type textarea "Hornbach-Baumarkt AG"
type textarea "0000000093"
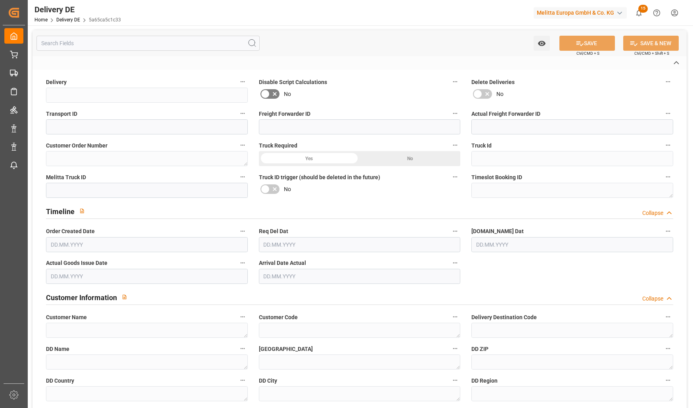
type textarea "Hornbach-Baumarkt AG"
type textarea "[STREET_ADDRESS]"
type textarea "60437"
type textarea "DE"
type textarea "Frankfurt-[PERSON_NAME][GEOGRAPHIC_DATA]"
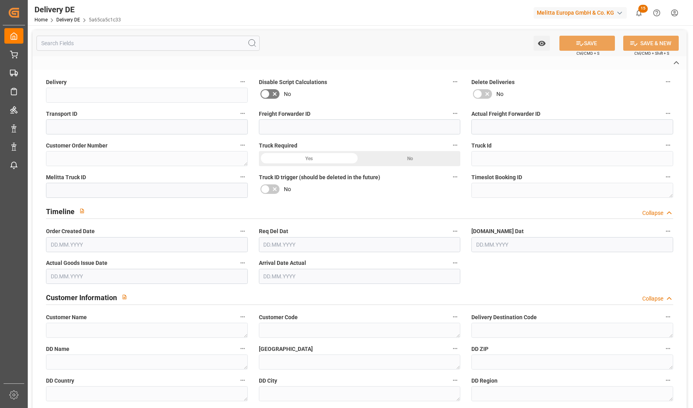
type textarea "60"
type textarea "0011"
type textarea "1"
type textarea "LF"
type input "Free to Choose"
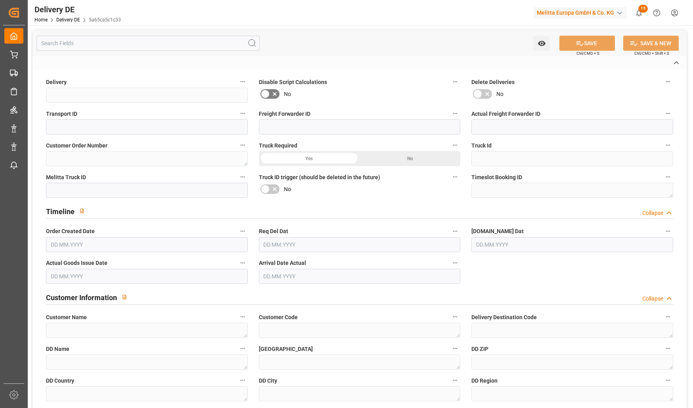
type input "Pallet"
type textarea "DE_01"
type input "DE_01"
type input "DAP"
type input "00"
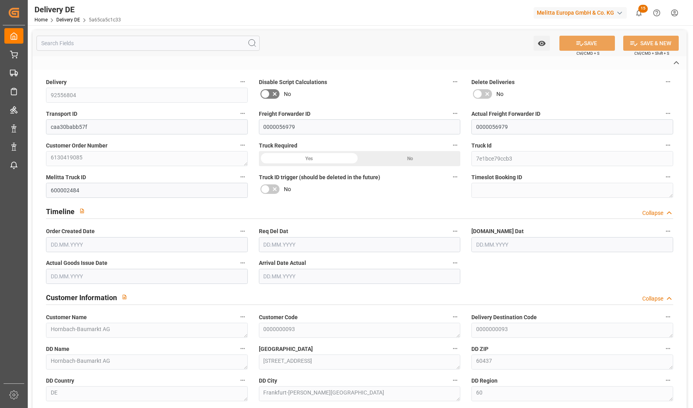
type input "1"
type input "132.96"
type input "165"
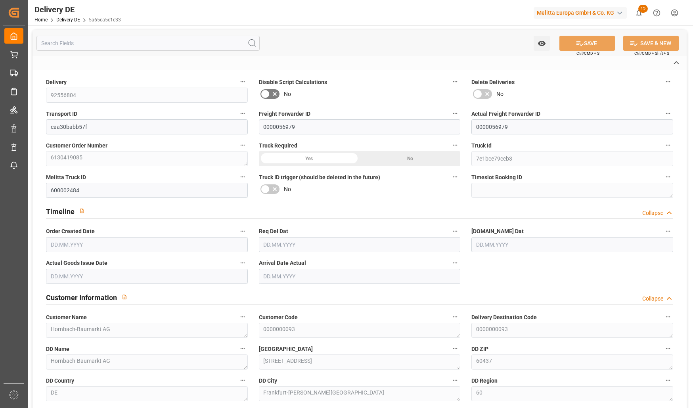
type input "464.28"
type input "[DATE]"
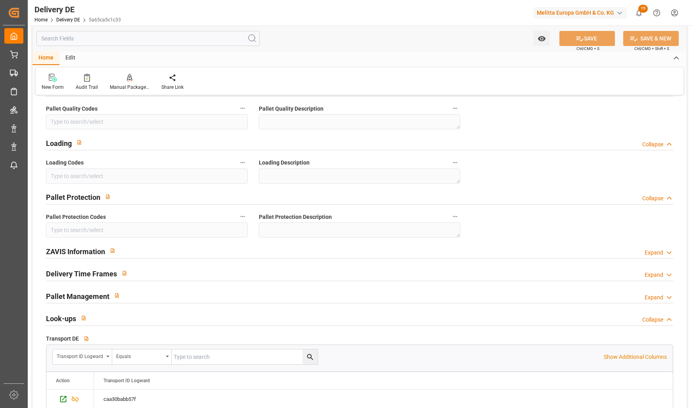
scroll to position [1031, 0]
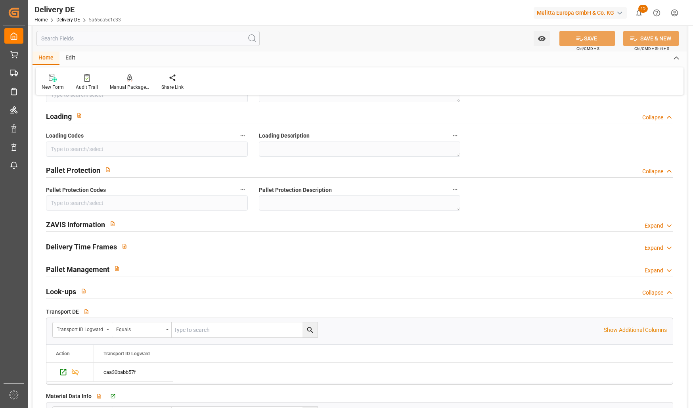
click at [655, 222] on div "Expand" at bounding box center [654, 226] width 19 height 8
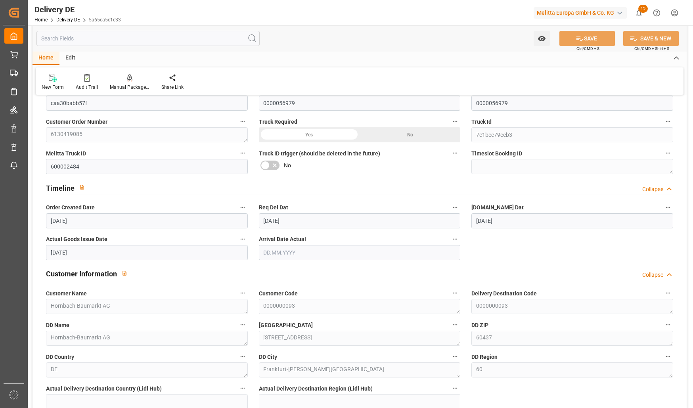
scroll to position [0, 0]
